Goal: Information Seeking & Learning: Learn about a topic

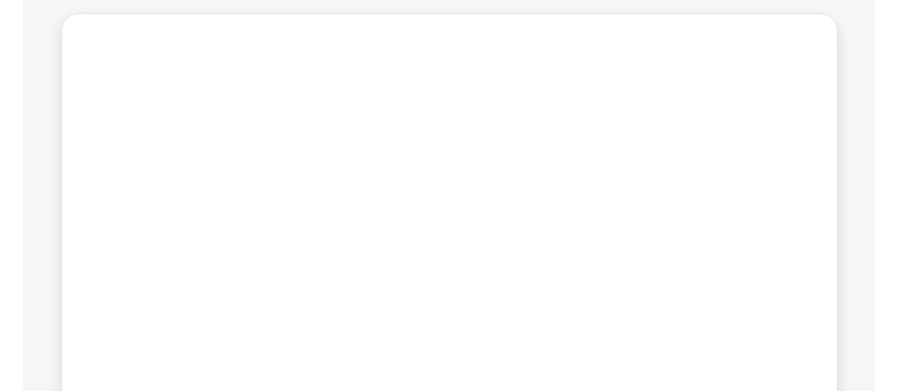
scroll to position [781, 0]
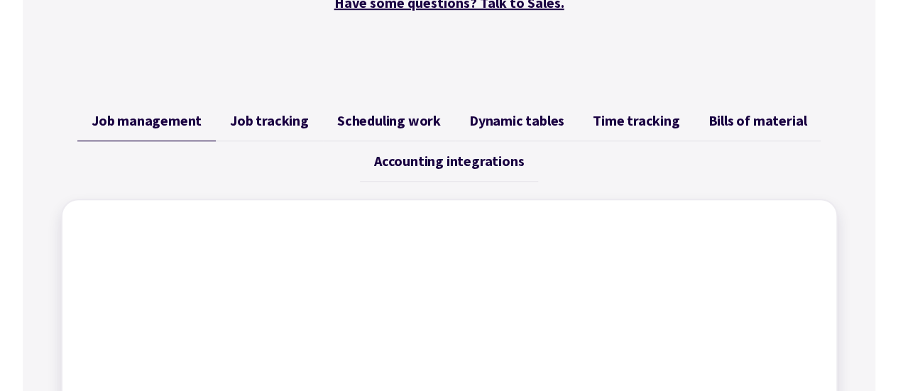
scroll to position [497, 0]
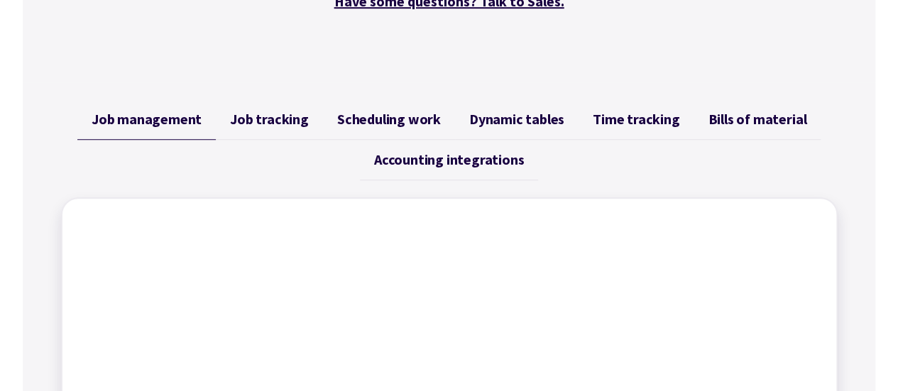
click at [434, 158] on span "Accounting integrations" at bounding box center [449, 159] width 150 height 17
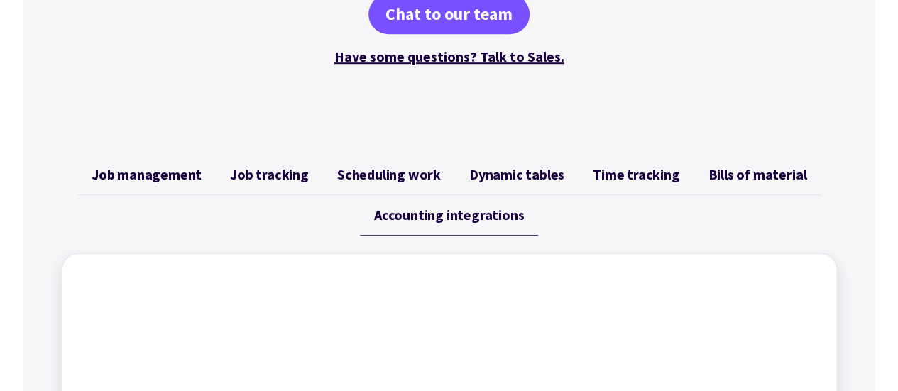
scroll to position [426, 0]
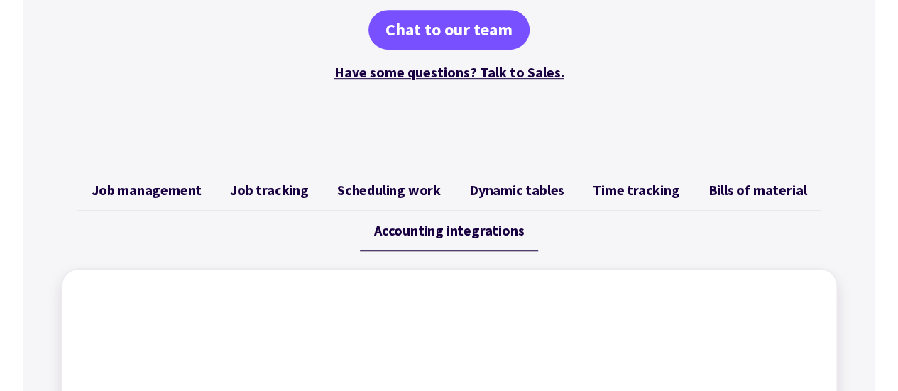
click at [636, 190] on span "Time tracking" at bounding box center [636, 190] width 87 height 17
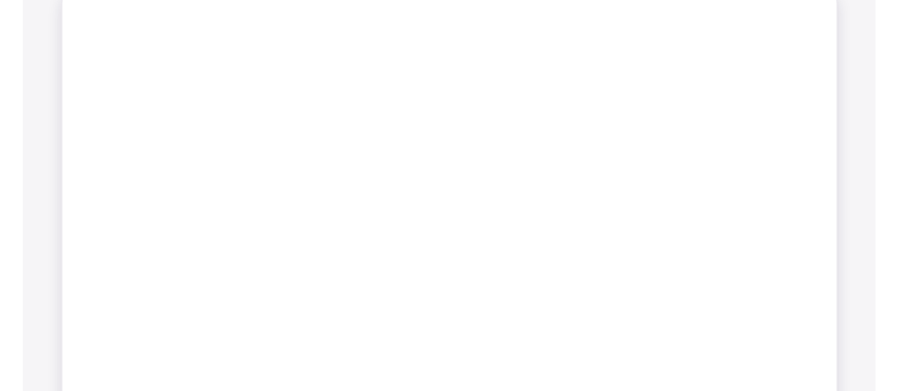
scroll to position [710, 0]
